Goal: Information Seeking & Learning: Understand process/instructions

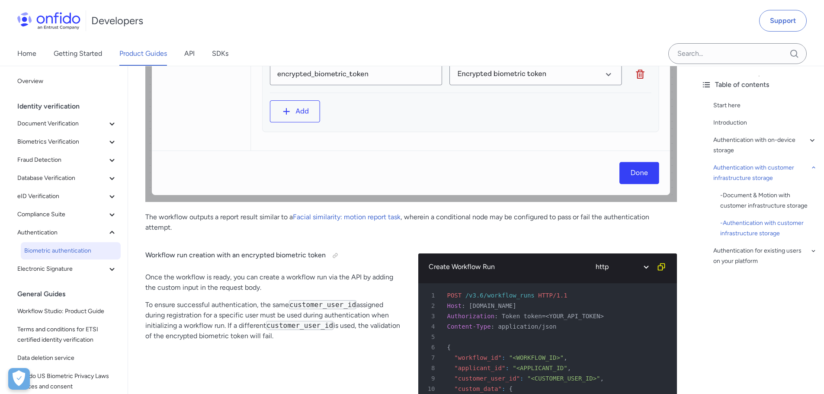
scroll to position [3653, 0]
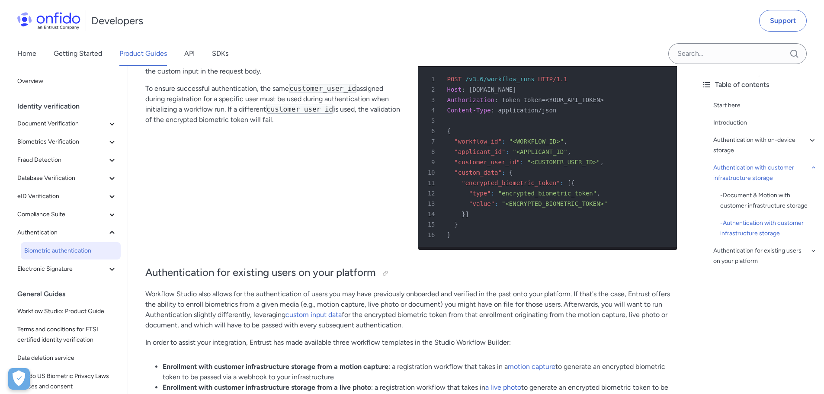
click at [532, 193] on span ""encrypted_biometric_token"" at bounding box center [548, 193] width 99 height 7
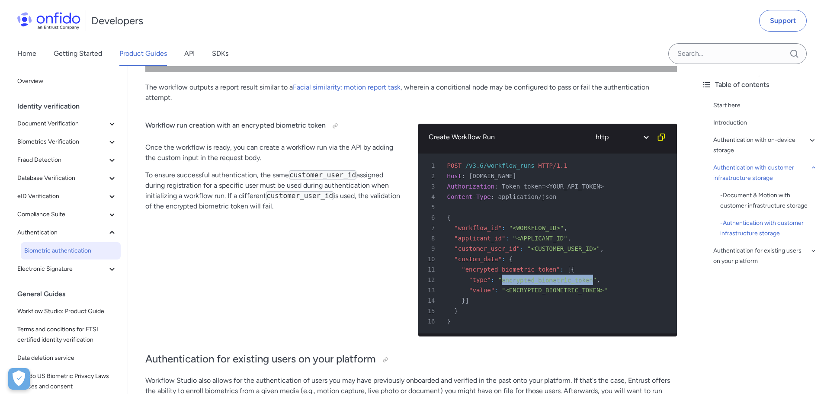
scroll to position [3437, 0]
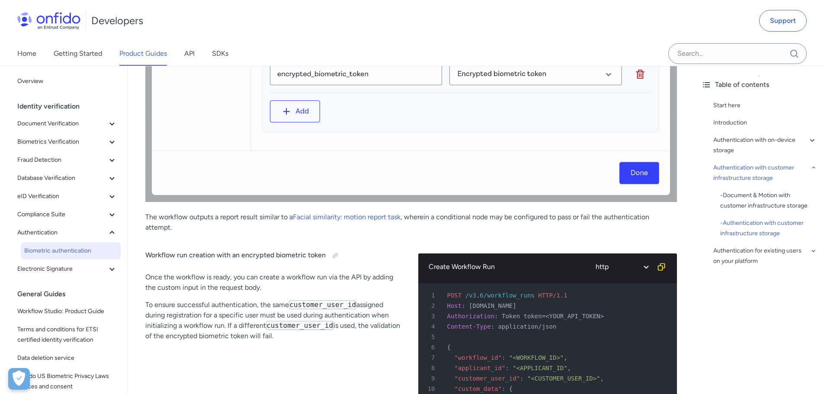
click at [473, 240] on div "Create Workflow Run http bash 1 POST /v3.6/workflow_runs HTTP/1.1 2 Host : api.…" at bounding box center [547, 357] width 259 height 234
click at [303, 334] on p "To ensure successful authentication, the same customer_user_id assigned during …" at bounding box center [274, 321] width 259 height 42
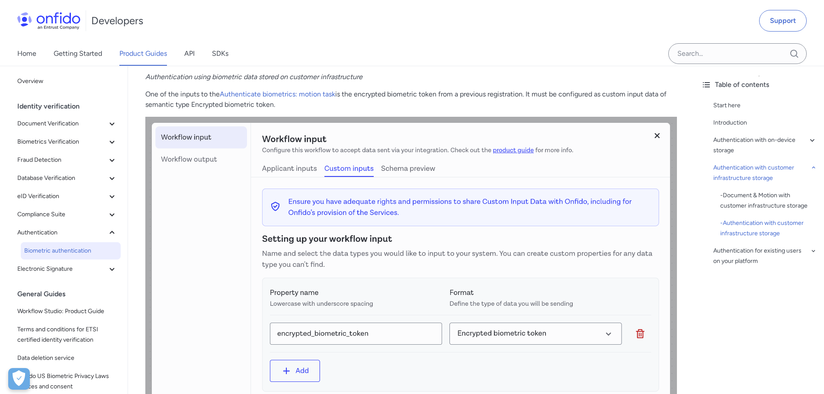
scroll to position [3134, 0]
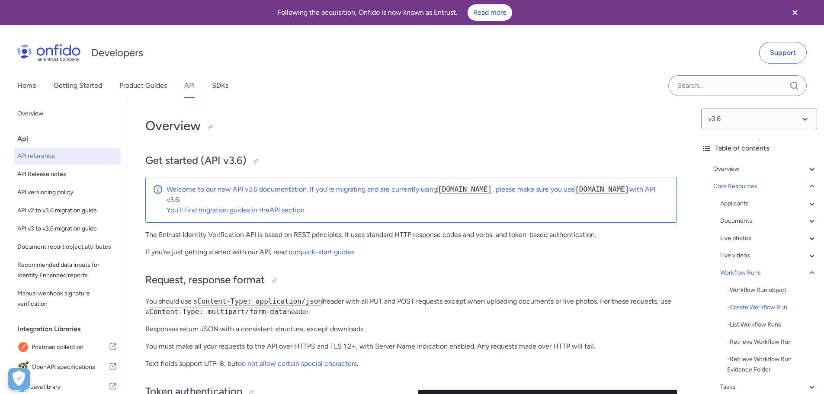
scroll to position [21128, 0]
